Goal: Information Seeking & Learning: Learn about a topic

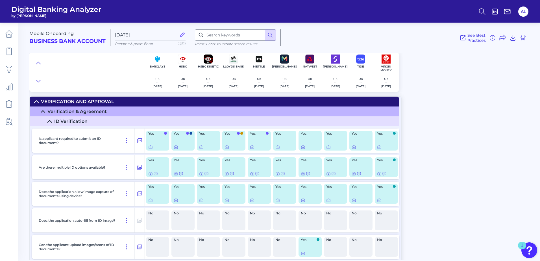
scroll to position [120, 0]
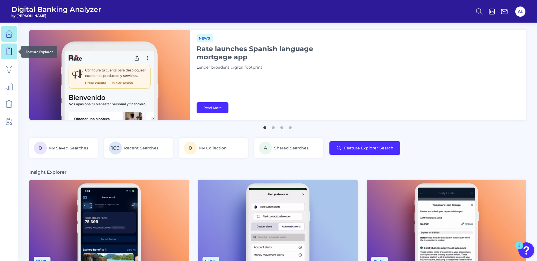
click at [8, 51] on icon at bounding box center [9, 51] width 8 height 8
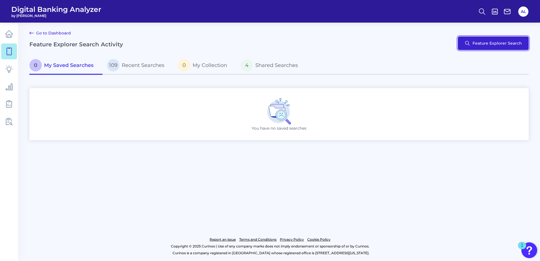
click at [485, 44] on button "Feature Explorer Search" at bounding box center [492, 43] width 71 height 14
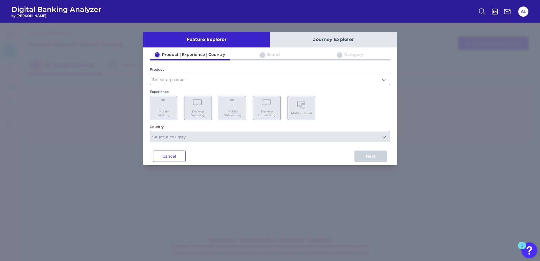
click at [221, 85] on div at bounding box center [270, 79] width 240 height 11
click at [364, 80] on input "text" at bounding box center [270, 79] width 240 height 11
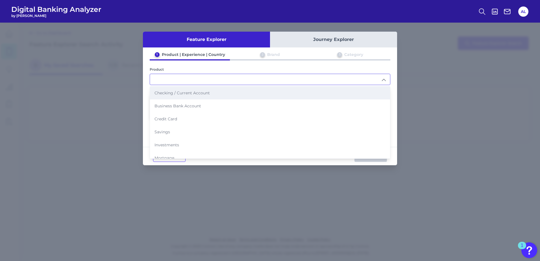
click at [314, 95] on li "Checking / Current Account" at bounding box center [270, 92] width 240 height 13
type input "Checking / Current Account"
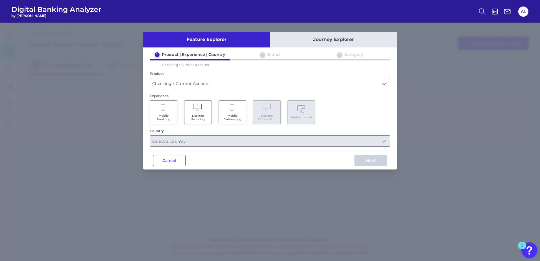
click at [225, 115] on span "Mobile Onboarding" at bounding box center [232, 117] width 21 height 7
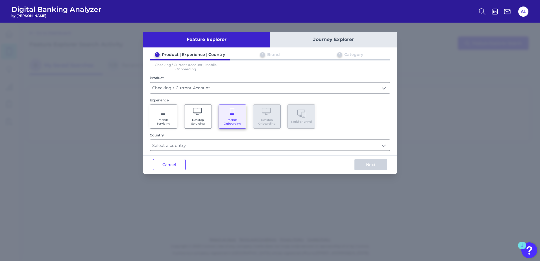
click at [225, 140] on input "text" at bounding box center [270, 145] width 240 height 11
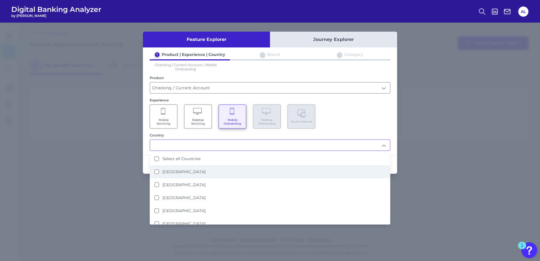
click at [179, 171] on label "[GEOGRAPHIC_DATA]" at bounding box center [183, 171] width 43 height 5
type input "[GEOGRAPHIC_DATA]"
click at [393, 137] on div "1 Product | Experience | Country 2 Brand 3 Category Checking / Current Account …" at bounding box center [270, 101] width 254 height 99
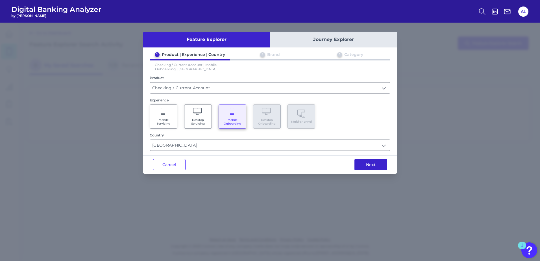
click at [372, 166] on button "Next" at bounding box center [370, 164] width 32 height 11
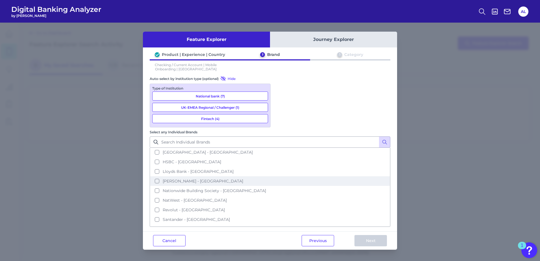
scroll to position [30, 0]
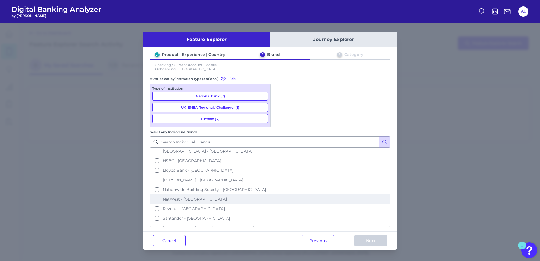
click at [281, 194] on button "NatWest - [GEOGRAPHIC_DATA]" at bounding box center [269, 199] width 239 height 10
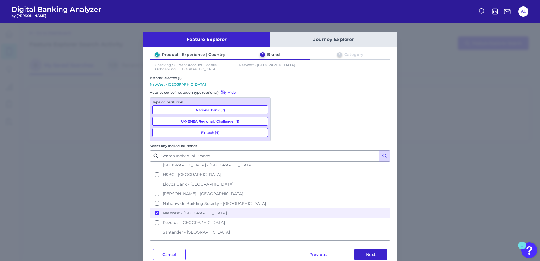
click at [363, 249] on button "Next" at bounding box center [370, 254] width 32 height 11
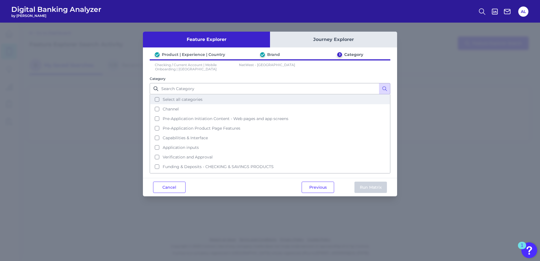
click at [158, 99] on button "Select all categories" at bounding box center [269, 100] width 239 height 10
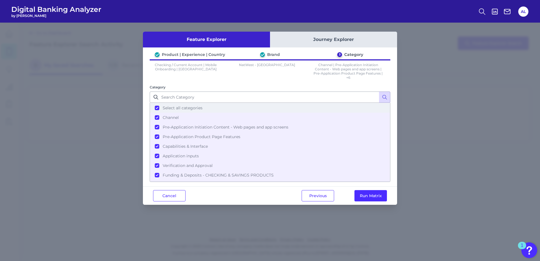
click at [157, 109] on button "Select all categories" at bounding box center [269, 108] width 239 height 10
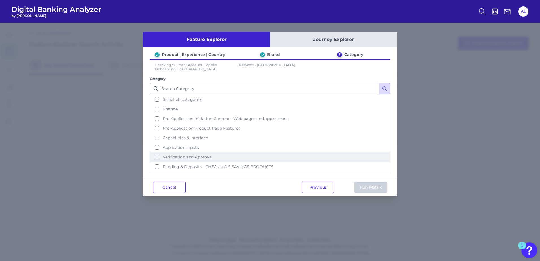
click at [158, 156] on button "Verification and Approval" at bounding box center [269, 157] width 239 height 10
click at [358, 183] on button "Run Matrix" at bounding box center [370, 186] width 32 height 11
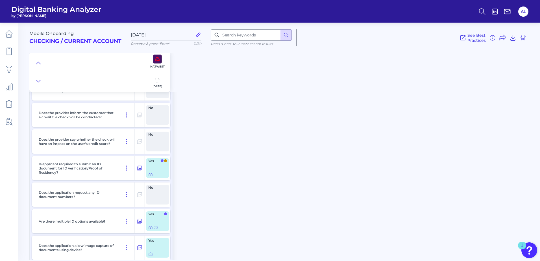
scroll to position [52, 0]
click at [149, 175] on icon at bounding box center [150, 174] width 5 height 5
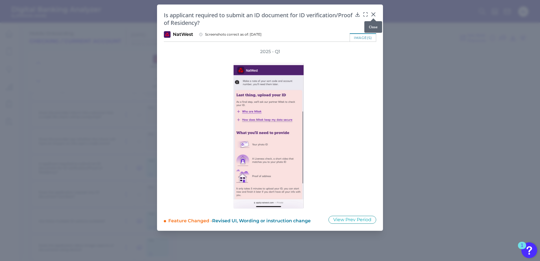
click at [374, 16] on div at bounding box center [373, 19] width 6 height 6
click at [372, 14] on icon at bounding box center [373, 15] width 6 height 6
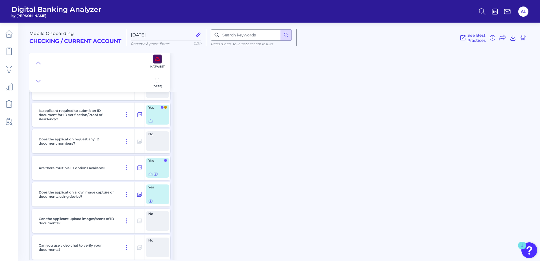
scroll to position [106, 0]
click at [151, 199] on div at bounding box center [151, 197] width 6 height 6
click at [150, 201] on icon at bounding box center [150, 200] width 5 height 5
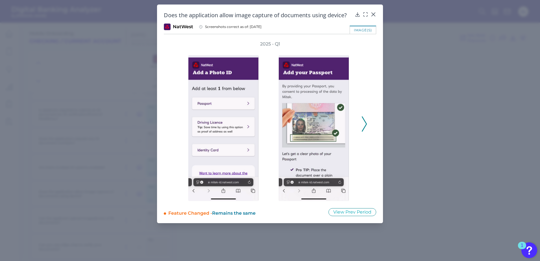
click at [364, 122] on icon at bounding box center [363, 123] width 5 height 15
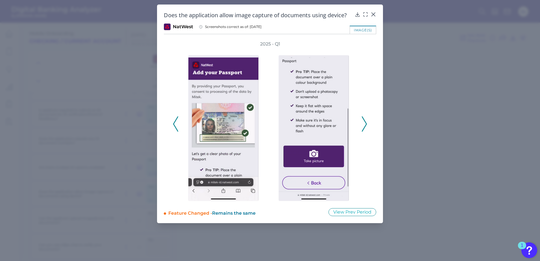
click at [364, 122] on icon at bounding box center [363, 123] width 5 height 15
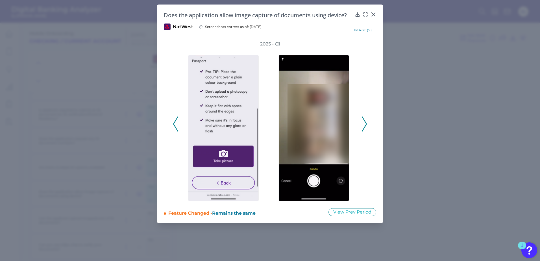
click at [364, 122] on icon at bounding box center [363, 123] width 5 height 15
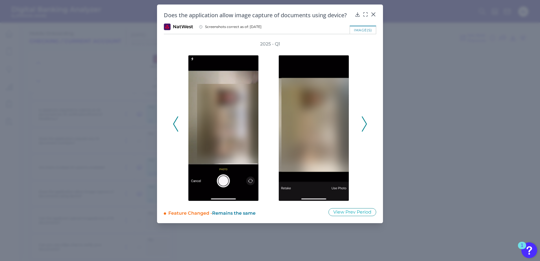
click at [364, 122] on icon at bounding box center [363, 123] width 5 height 15
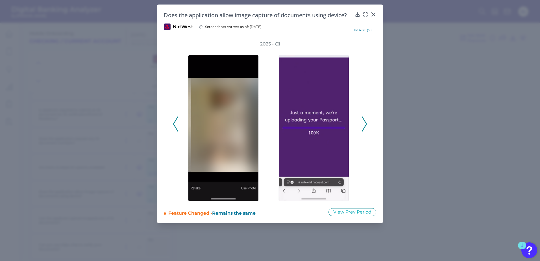
click at [364, 122] on icon at bounding box center [363, 123] width 5 height 15
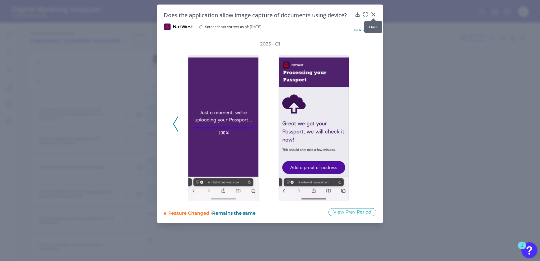
click at [374, 13] on icon at bounding box center [373, 15] width 6 height 6
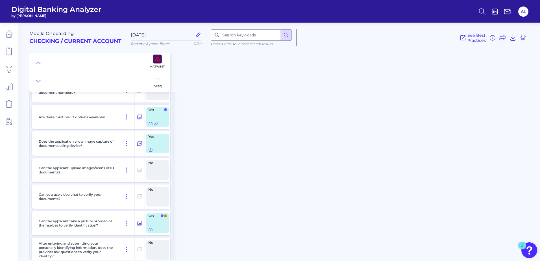
scroll to position [163, 0]
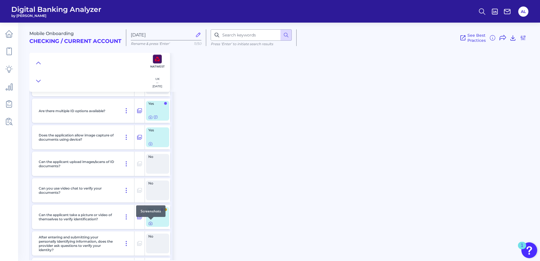
click at [150, 223] on icon at bounding box center [150, 223] width 5 height 5
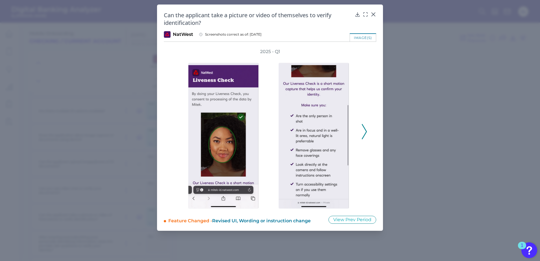
click at [365, 132] on icon at bounding box center [363, 131] width 5 height 15
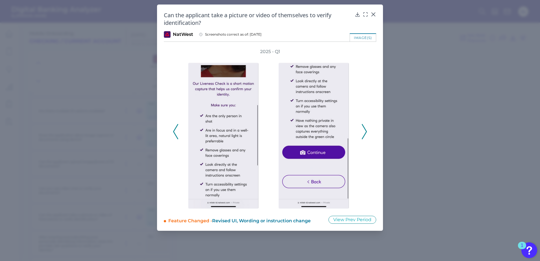
click at [365, 132] on icon at bounding box center [363, 131] width 5 height 15
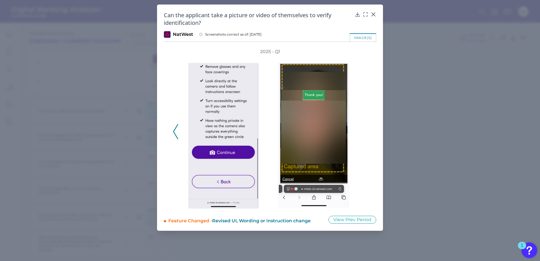
click at [365, 132] on div "2025 - Q1" at bounding box center [270, 129] width 194 height 160
click at [374, 14] on icon at bounding box center [372, 14] width 3 height 3
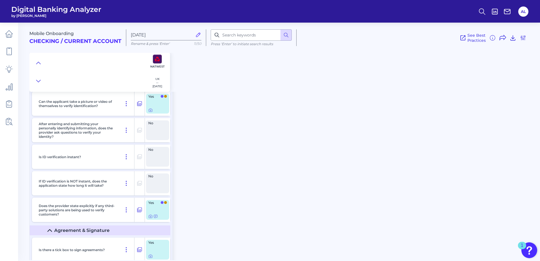
scroll to position [277, 0]
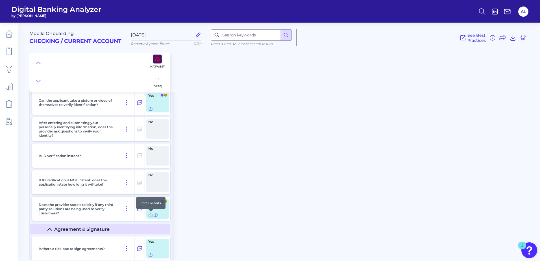
click at [150, 215] on icon at bounding box center [150, 215] width 1 height 1
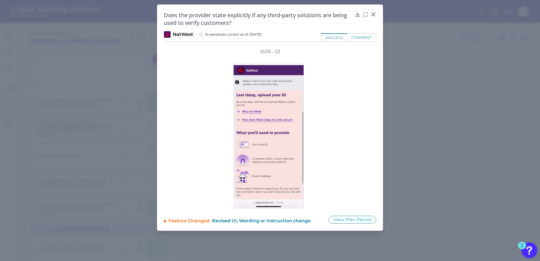
click at [355, 38] on div "comment" at bounding box center [361, 37] width 29 height 8
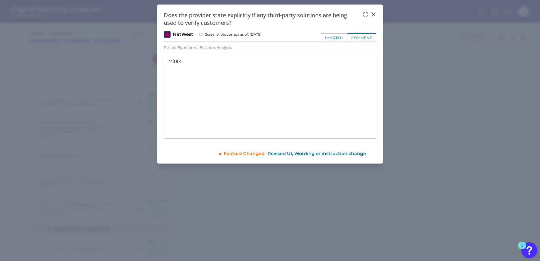
click at [338, 37] on div "image(s)" at bounding box center [334, 37] width 27 height 8
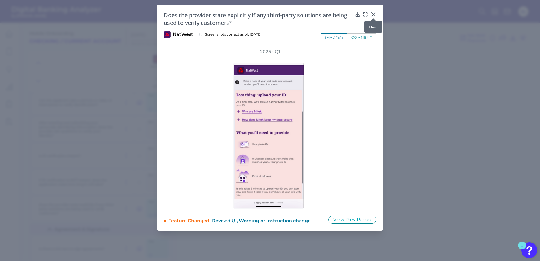
click at [372, 14] on icon at bounding box center [373, 15] width 6 height 6
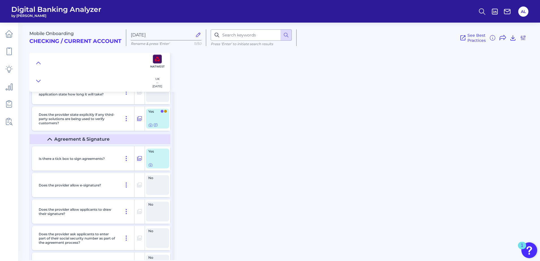
scroll to position [493, 0]
